Goal: Task Accomplishment & Management: Complete application form

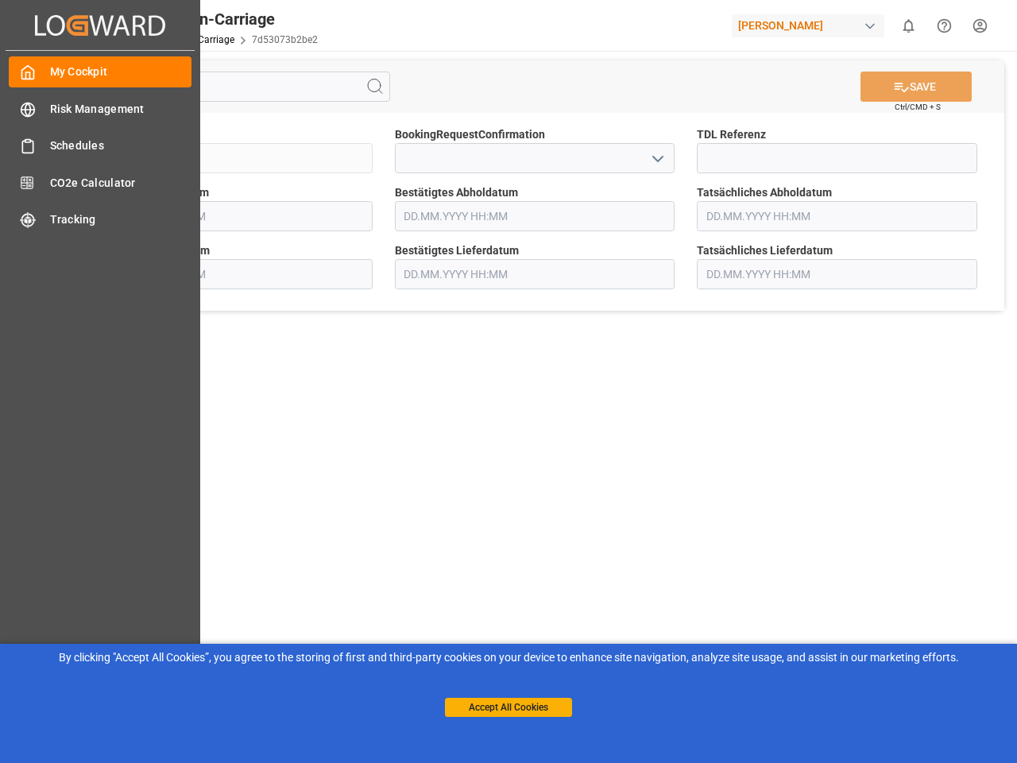
type input "[DATE] 00:00"
click at [509, 381] on main "SAVE Ctrl/CMD + S Sendung FKA25-006330 BookingRequestConfirmation TDL Referenz …" at bounding box center [535, 402] width 958 height 703
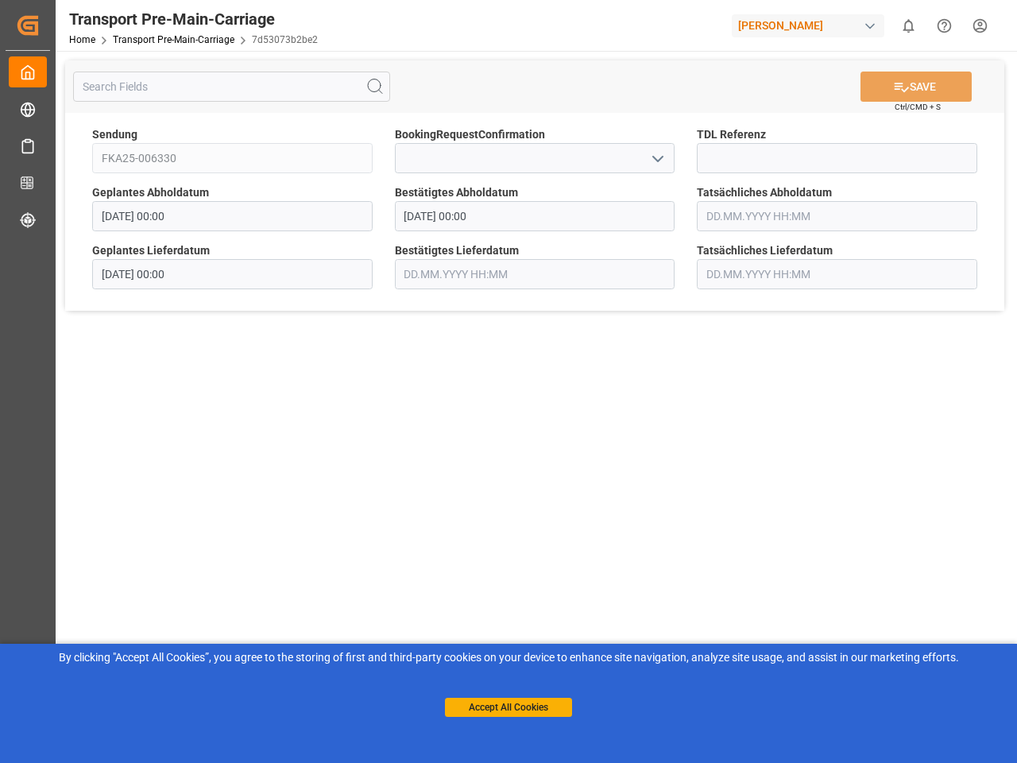
click at [40, 25] on icon "Created by potrace 1.15, written by [PERSON_NAME] [DATE]-[DATE]" at bounding box center [28, 25] width 24 height 25
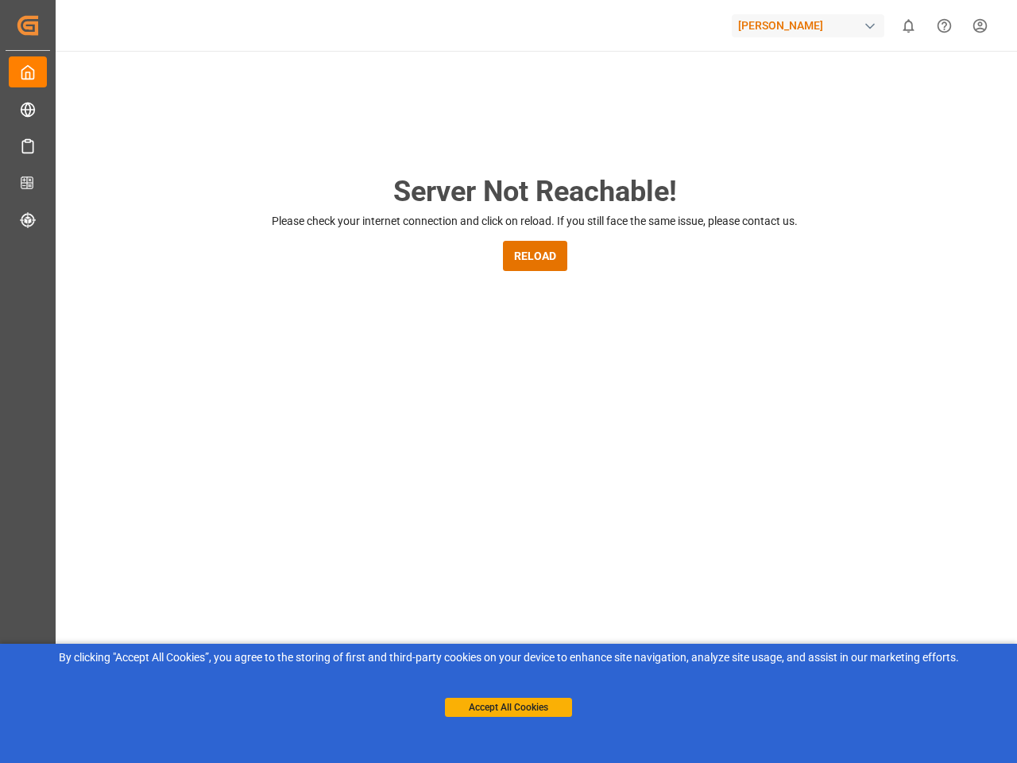
click at [811, 25] on div "[PERSON_NAME]" at bounding box center [808, 25] width 153 height 23
click at [908, 25] on html "Created by potrace 1.15, written by [PERSON_NAME] [DATE]-[DATE] Created by potr…" at bounding box center [508, 381] width 1017 height 763
click at [944, 25] on icon "Help Center" at bounding box center [944, 25] width 17 height 17
click at [375, 87] on div "Server Not Reachable! Please check your internet connection and click on reload…" at bounding box center [534, 608] width 965 height 1115
click at [916, 87] on div "Server Not Reachable! Please check your internet connection and click on reload…" at bounding box center [534, 608] width 965 height 1115
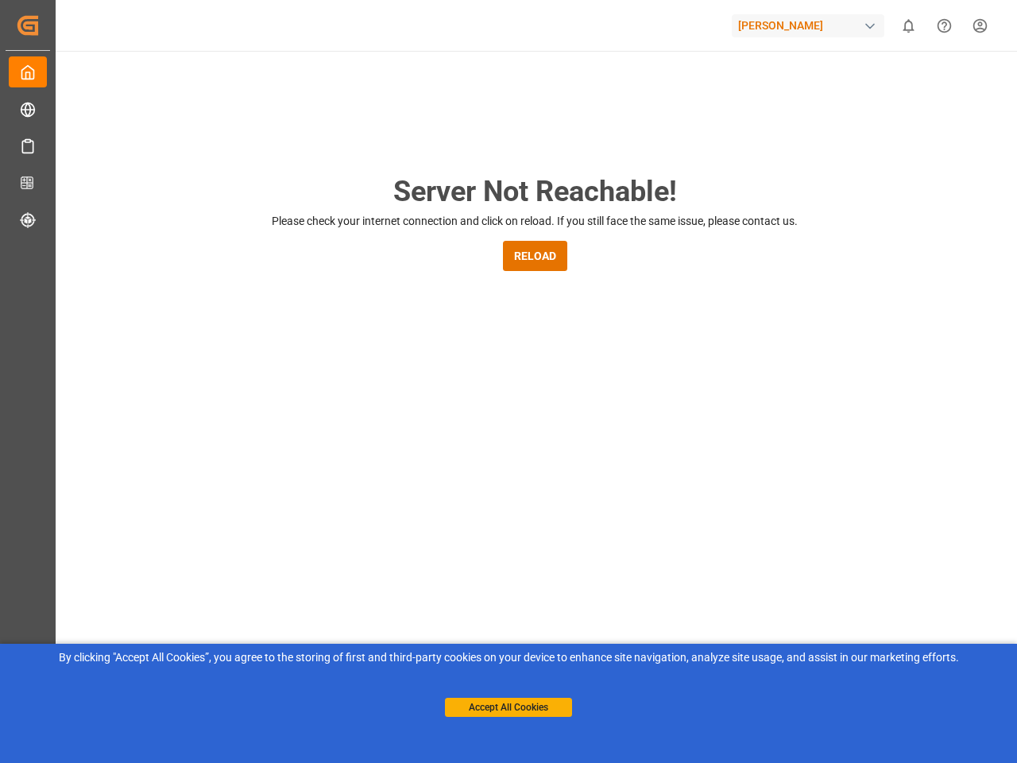
click at [657, 158] on div "Server Not Reachable! Please check your internet connection and click on reload…" at bounding box center [534, 608] width 965 height 1115
click at [509, 707] on button "Accept All Cookies" at bounding box center [508, 707] width 127 height 19
